Goal: Navigation & Orientation: Find specific page/section

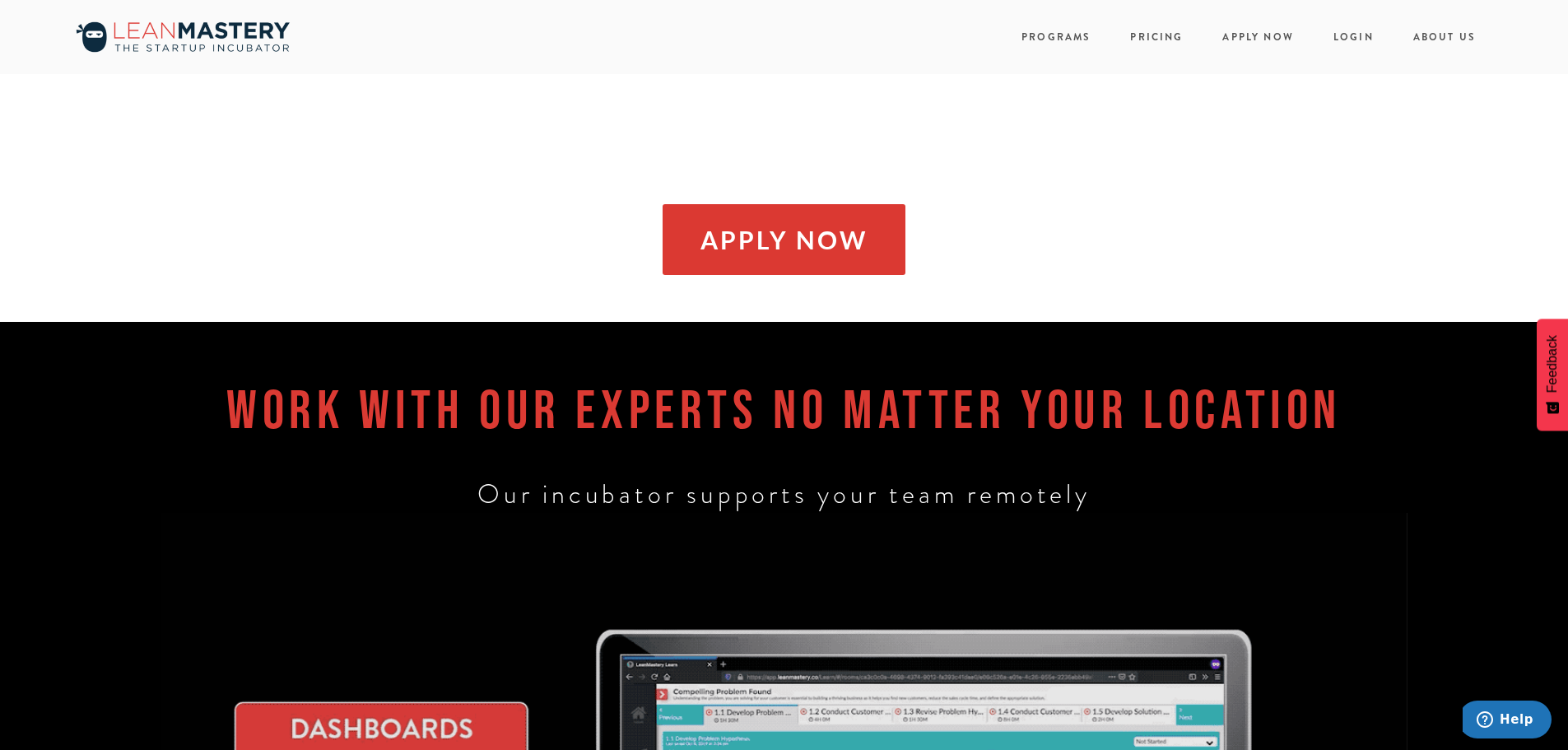
scroll to position [1728, 0]
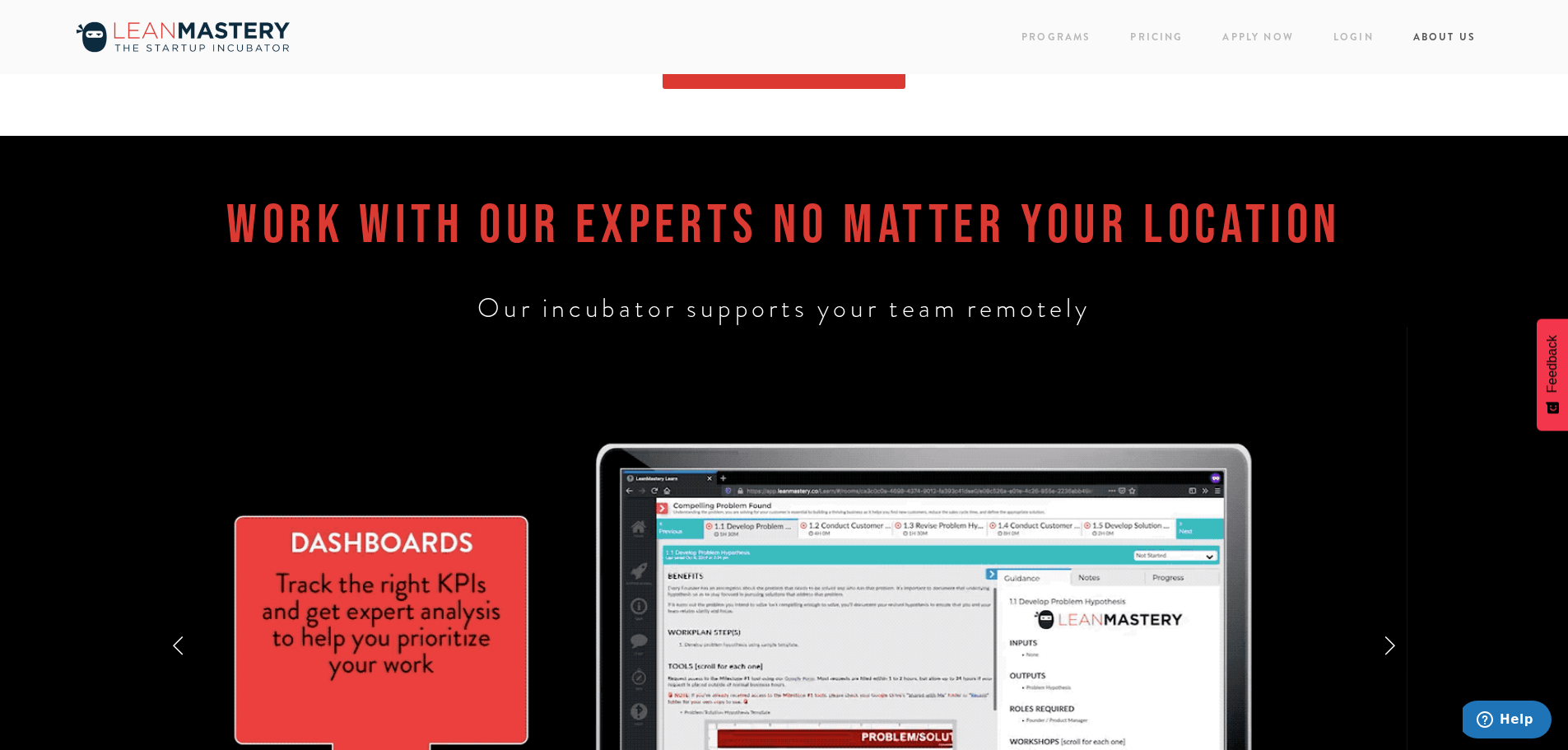
click at [1428, 35] on link "About Us" at bounding box center [1444, 37] width 62 height 22
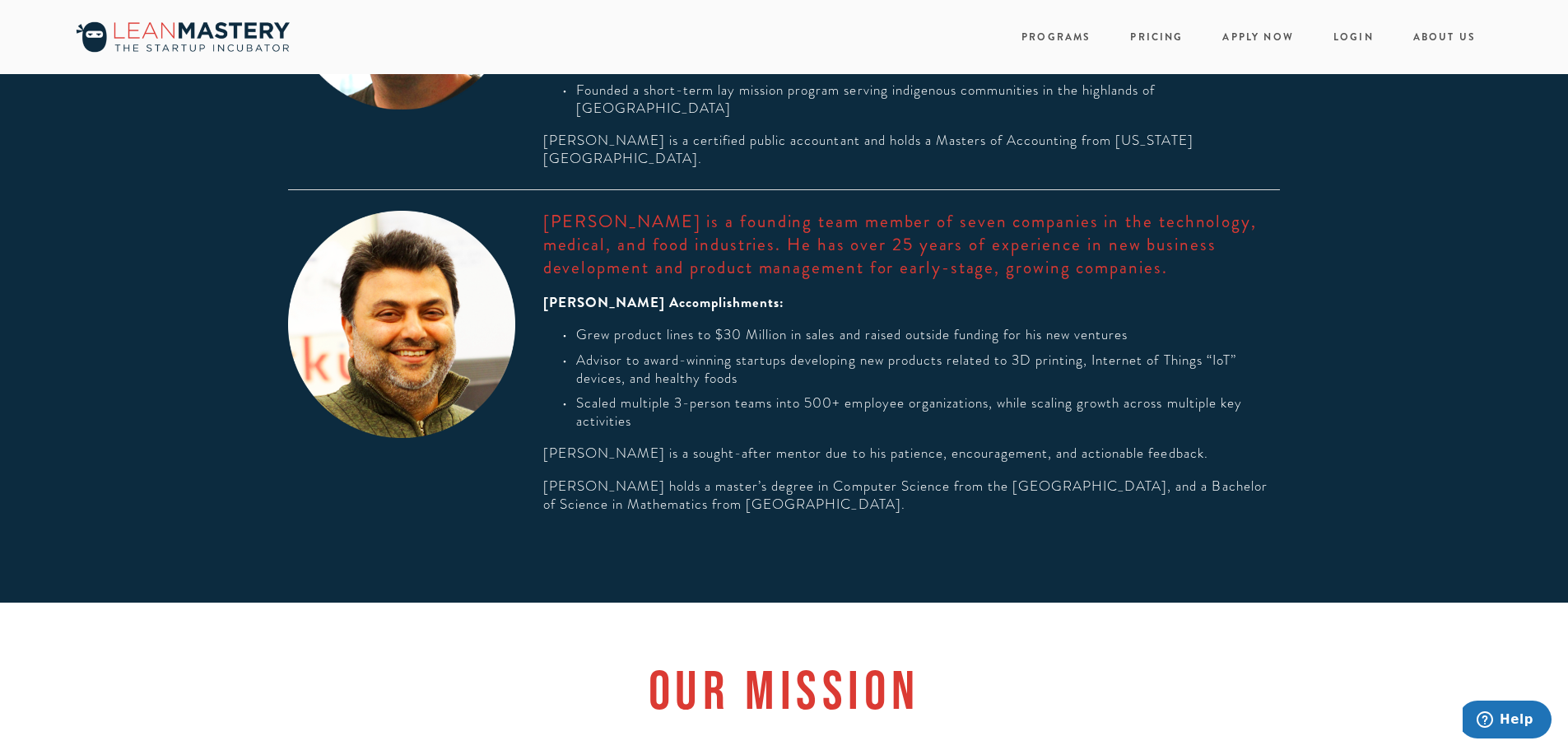
scroll to position [163, 0]
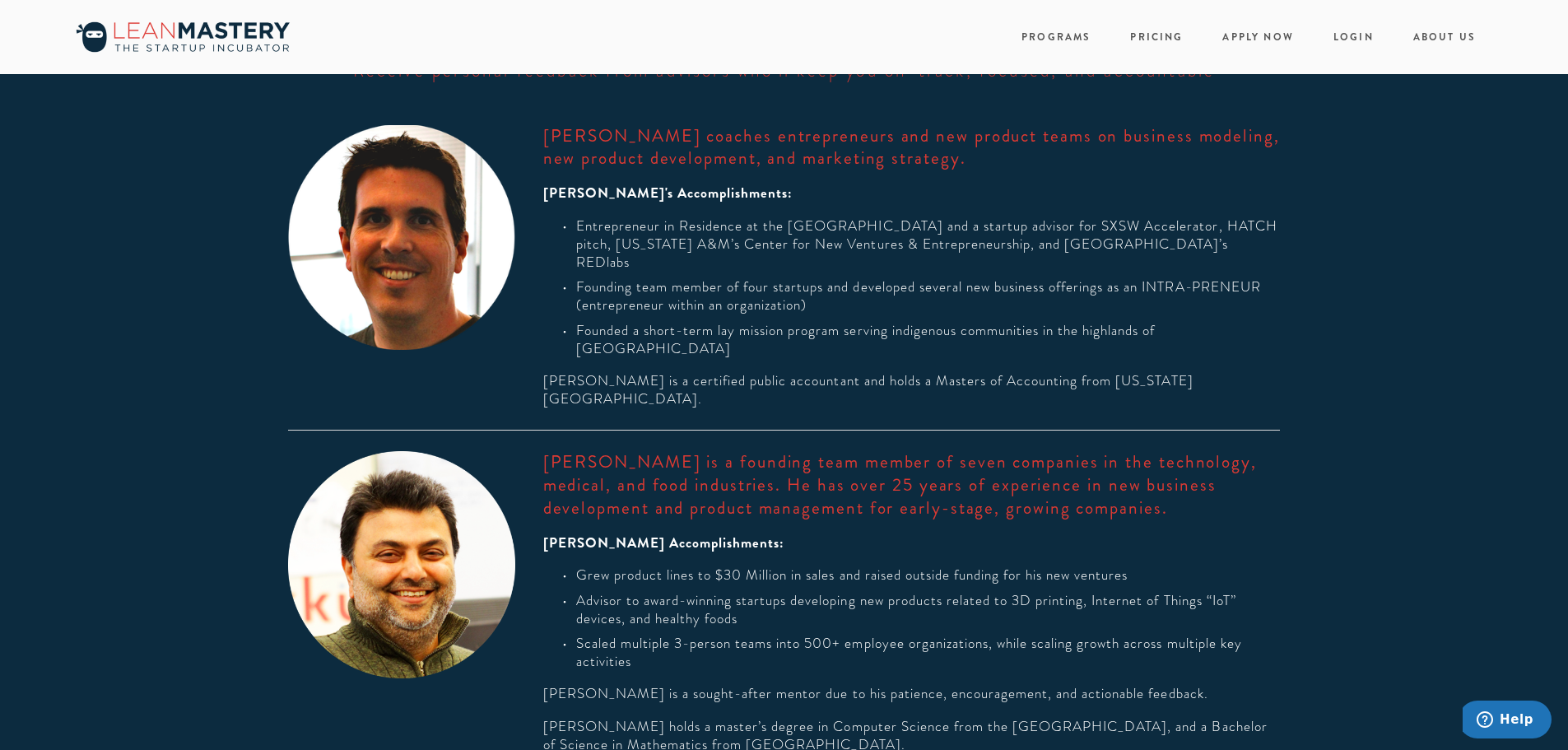
click at [213, 38] on img at bounding box center [183, 36] width 230 height 39
